Goal: Navigation & Orientation: Find specific page/section

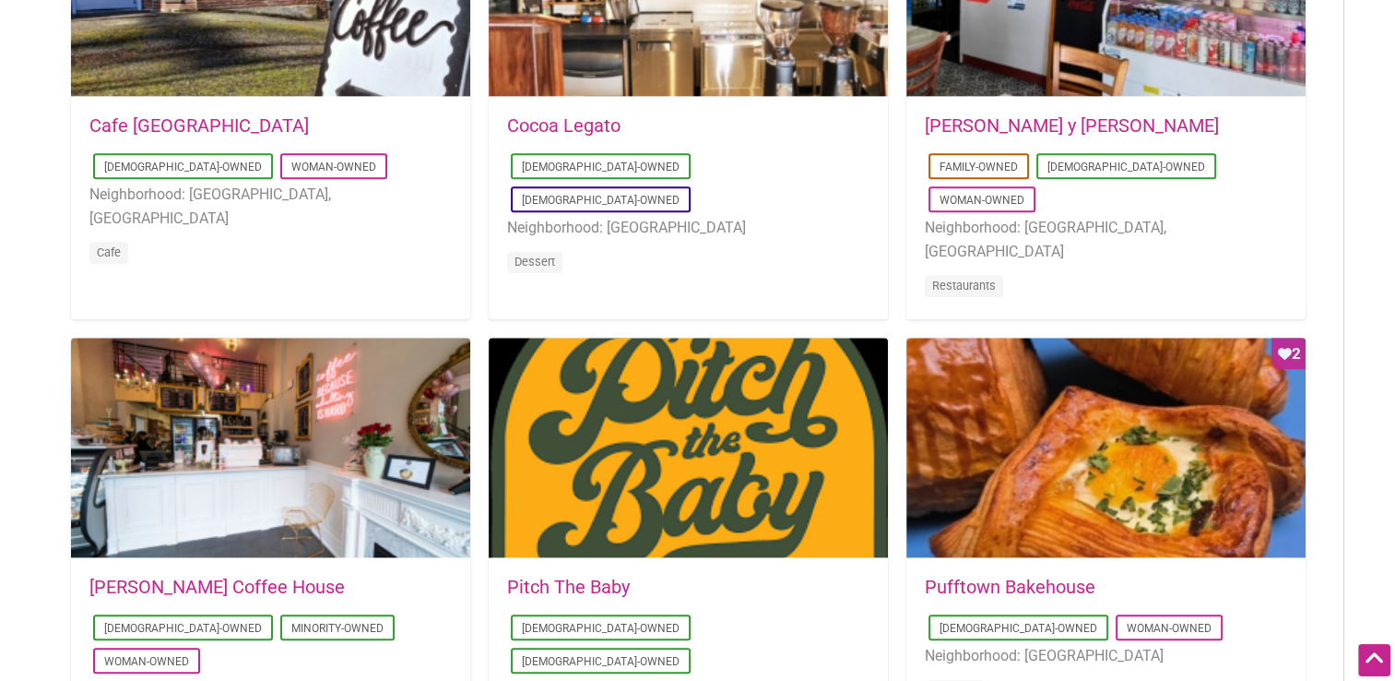
scroll to position [1199, 0]
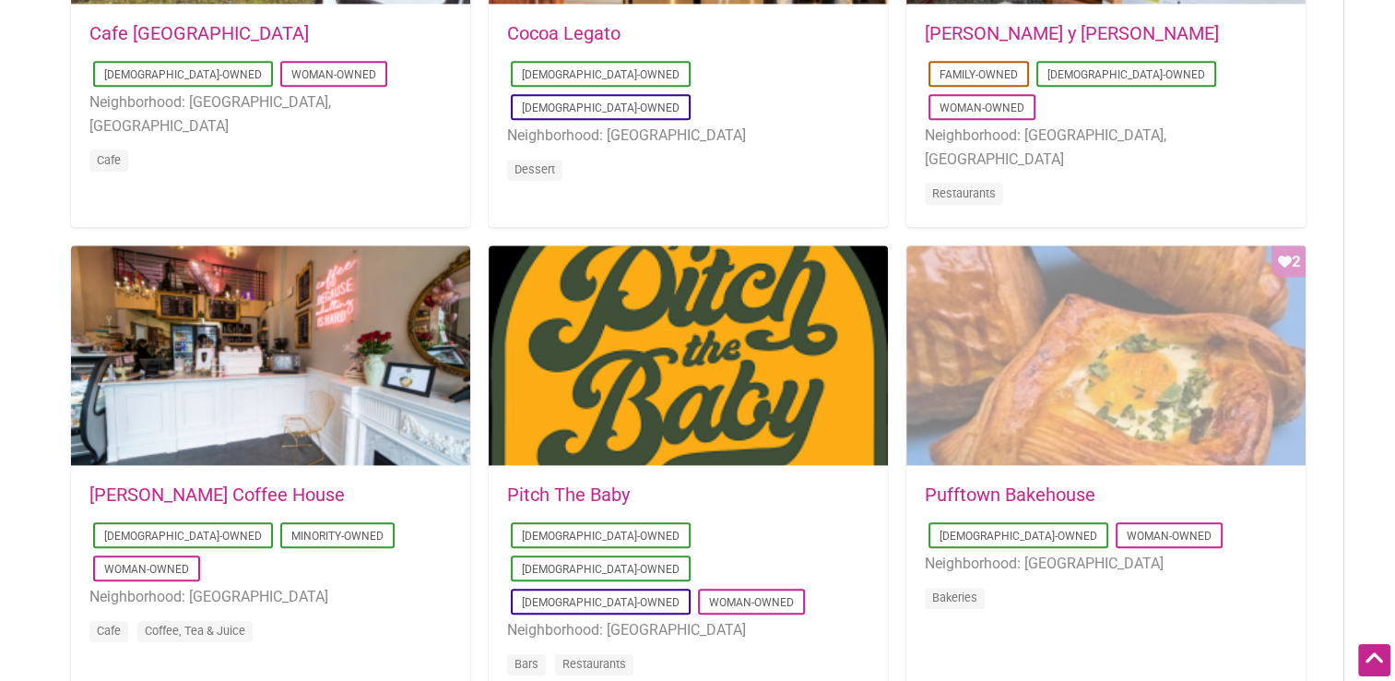
click at [1085, 379] on div "Favorite Count 2" at bounding box center [1106, 355] width 399 height 221
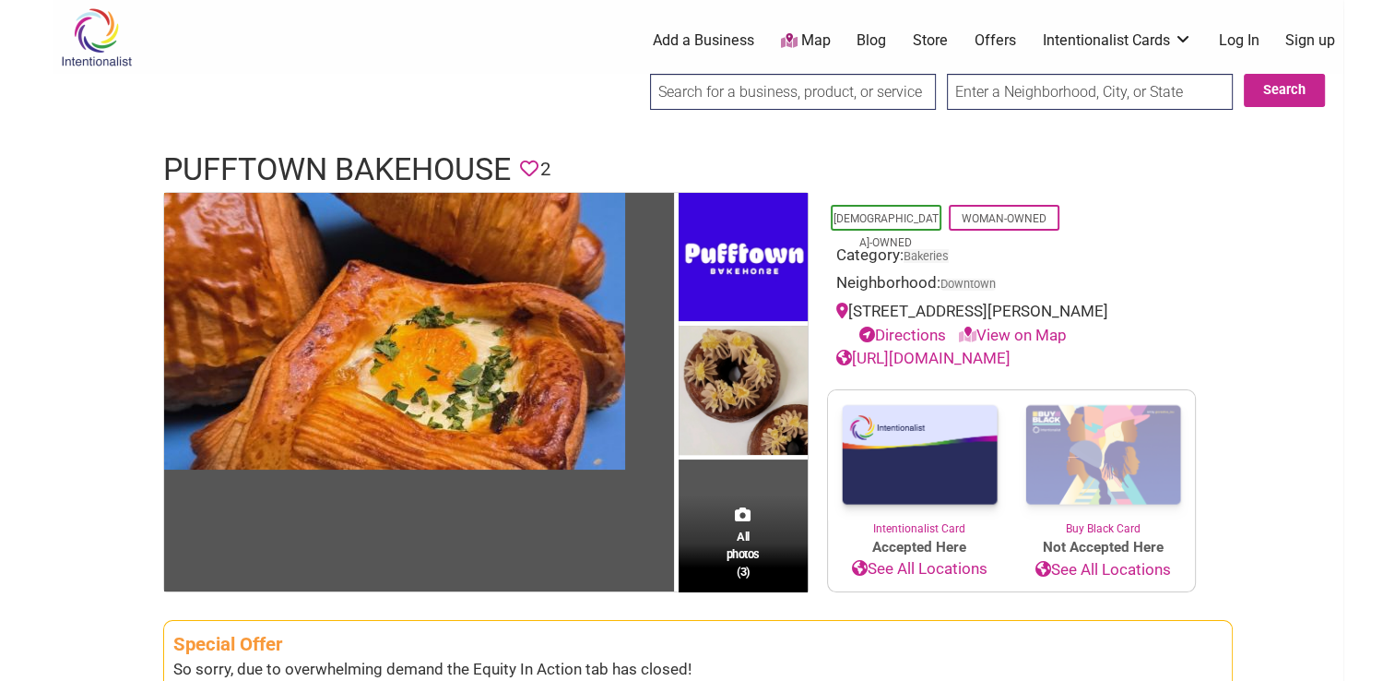
click at [1015, 335] on link "View on Map" at bounding box center [1013, 335] width 108 height 18
click at [972, 330] on icon at bounding box center [968, 335] width 18 height 16
click at [971, 329] on icon at bounding box center [968, 335] width 18 height 16
click at [916, 334] on link "Directions" at bounding box center [903, 335] width 87 height 18
